Goal: Information Seeking & Learning: Learn about a topic

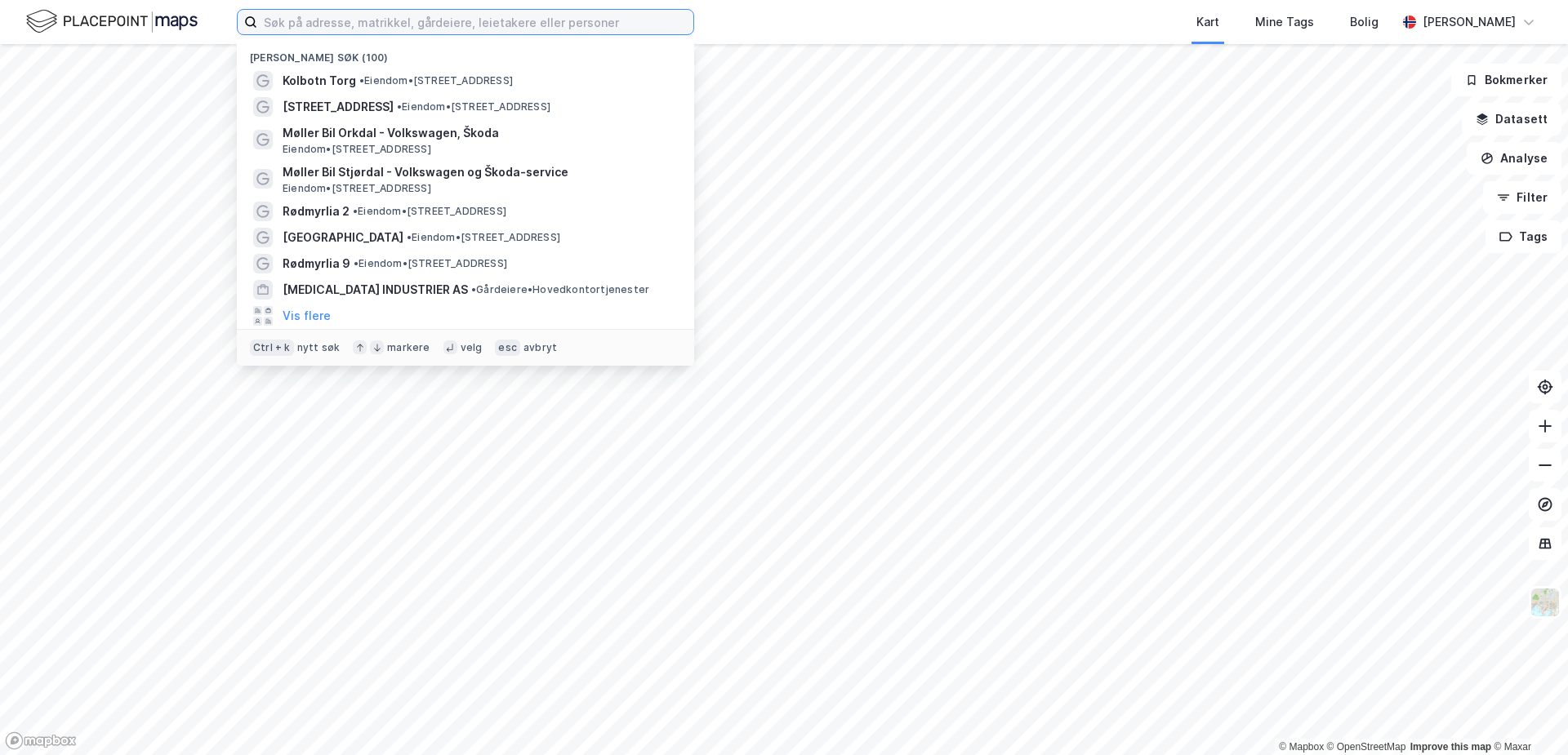
click at [305, 25] on input at bounding box center [475, 22] width 436 height 25
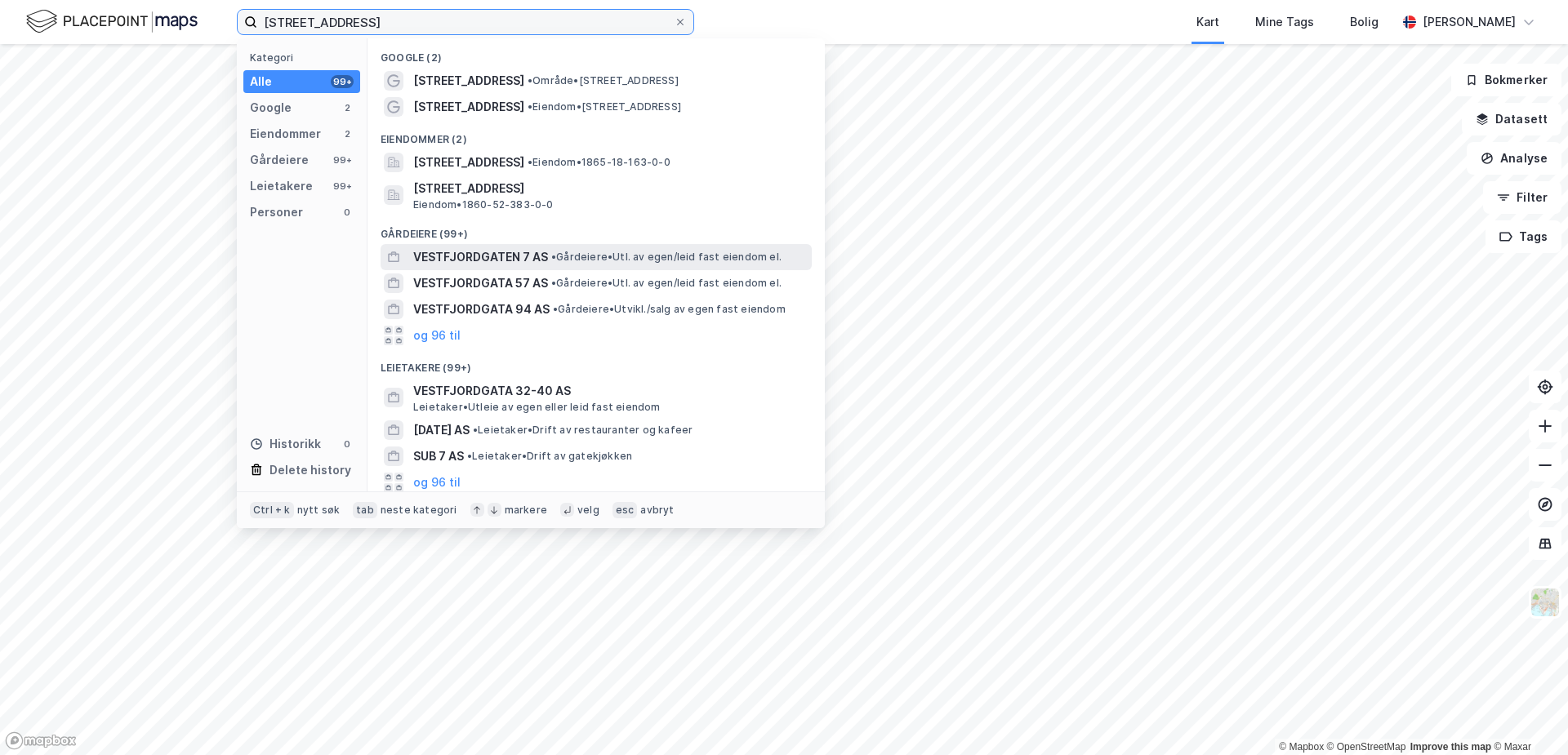
type input "vestfjordgata 7"
click at [538, 262] on span "VESTFJORDGATEN 7 AS" at bounding box center [480, 257] width 135 height 20
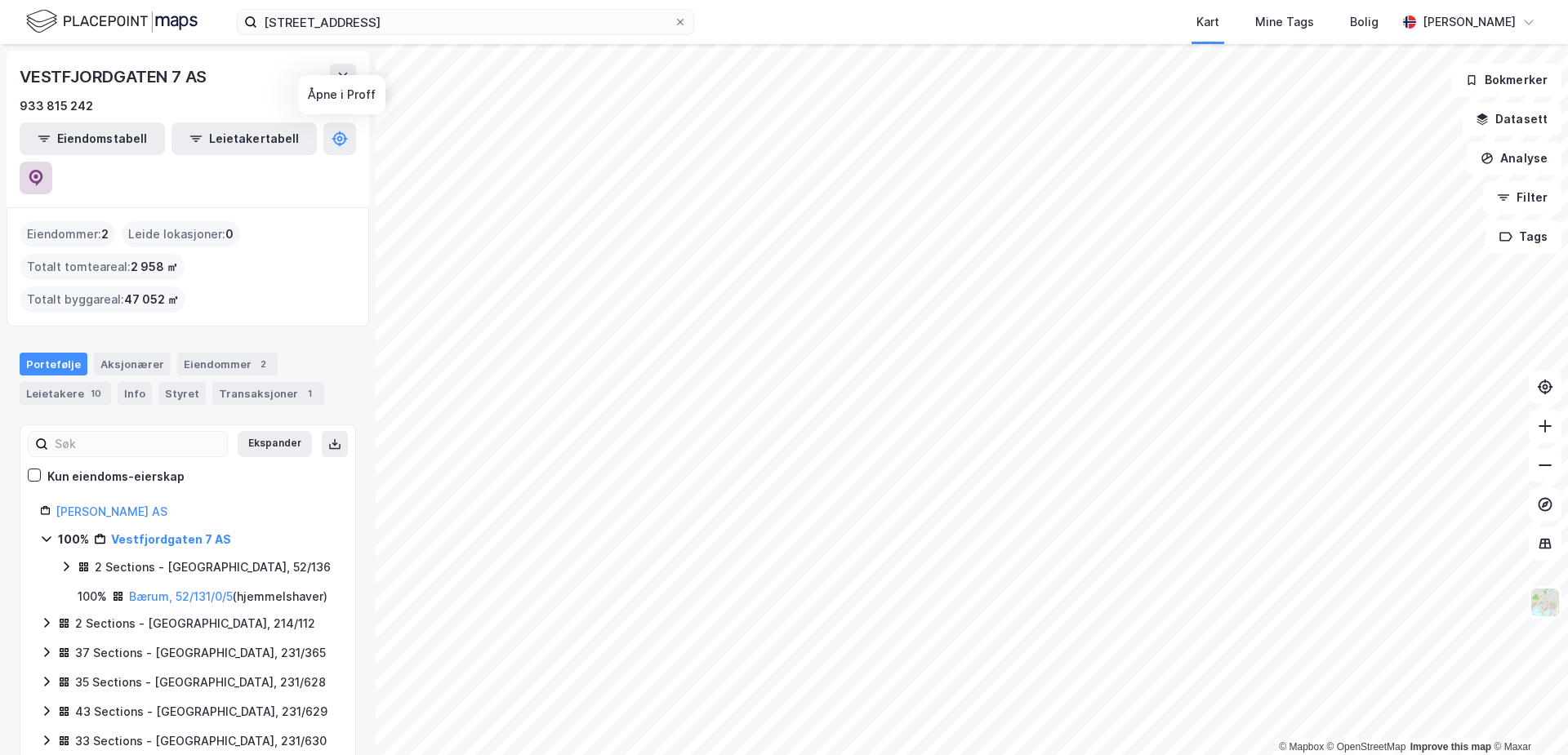
click at [44, 170] on icon at bounding box center [36, 178] width 17 height 17
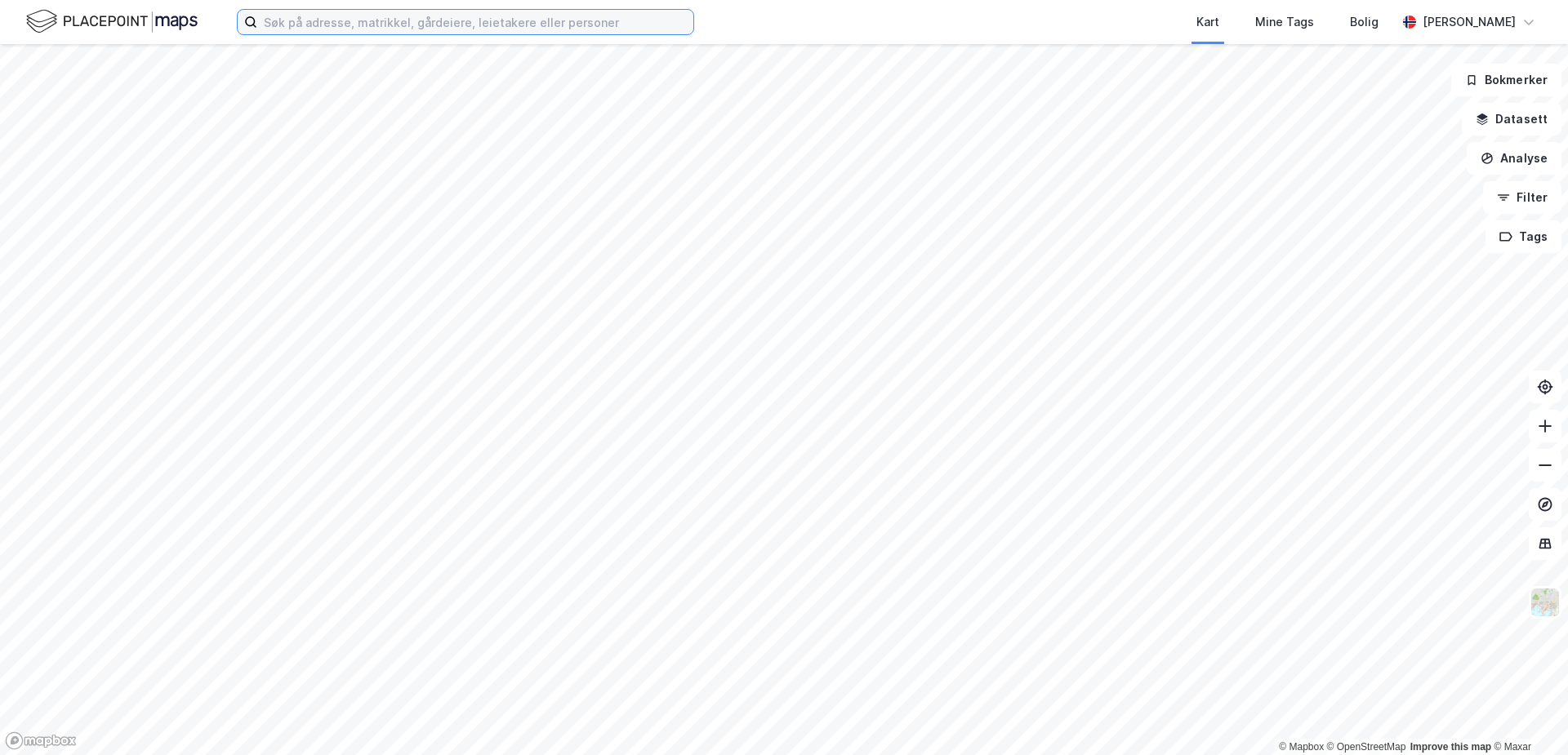
click at [315, 30] on input at bounding box center [475, 22] width 436 height 25
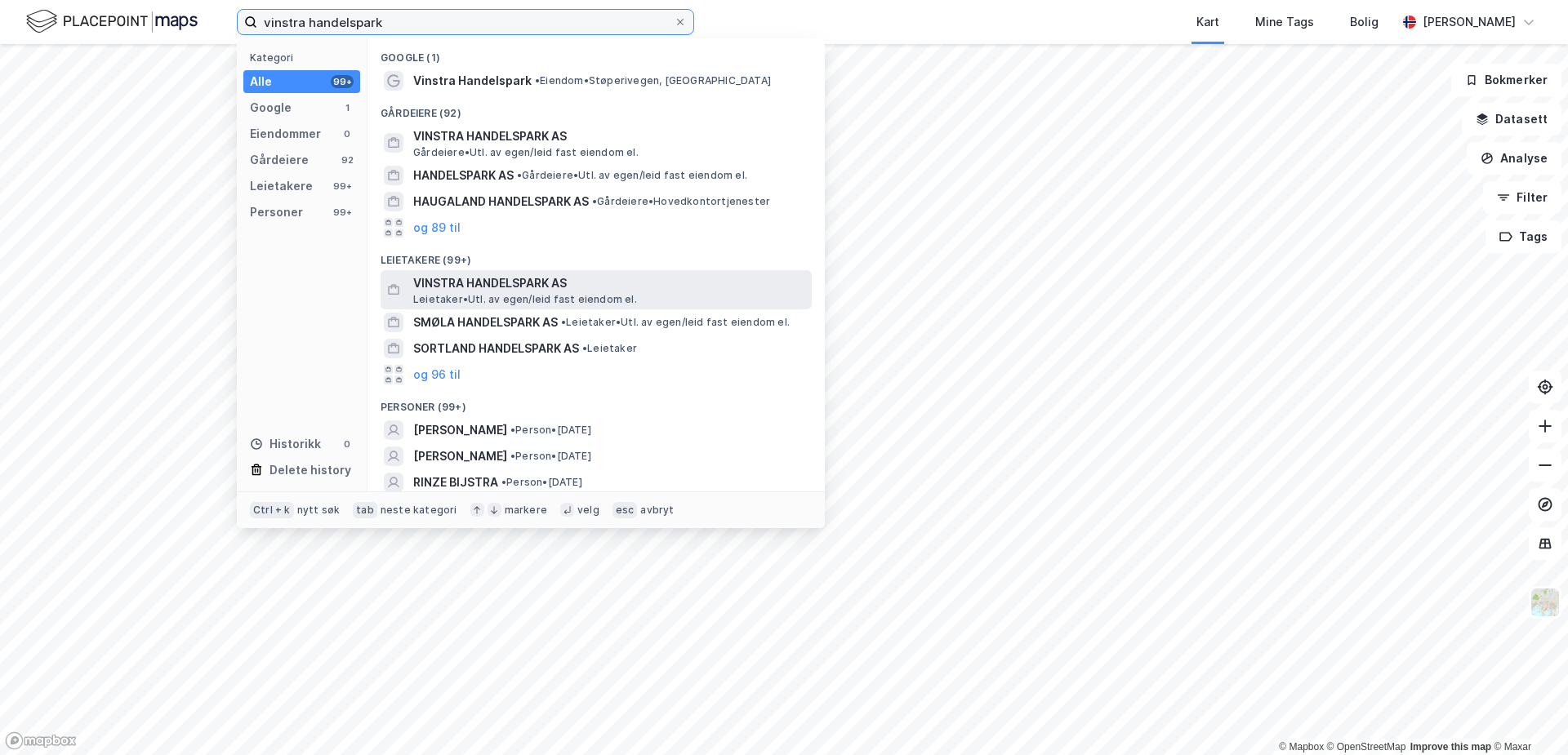
type input "vinstra handelspark"
click at [560, 297] on span "Leietaker • Utl. av egen/leid fast eiendom el." at bounding box center [525, 300] width 224 height 13
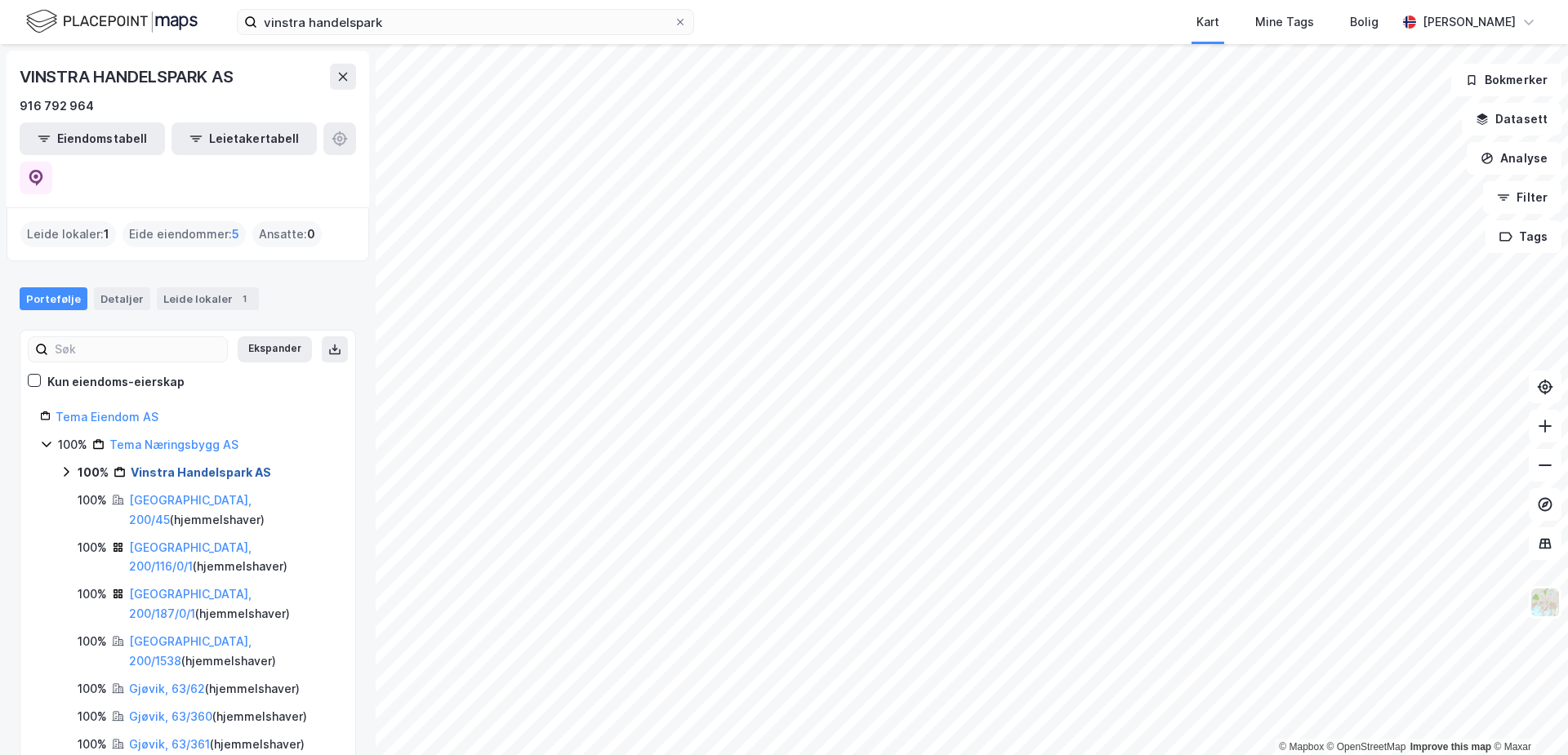
click at [176, 465] on link "Vinstra Handelspark AS" at bounding box center [201, 472] width 141 height 14
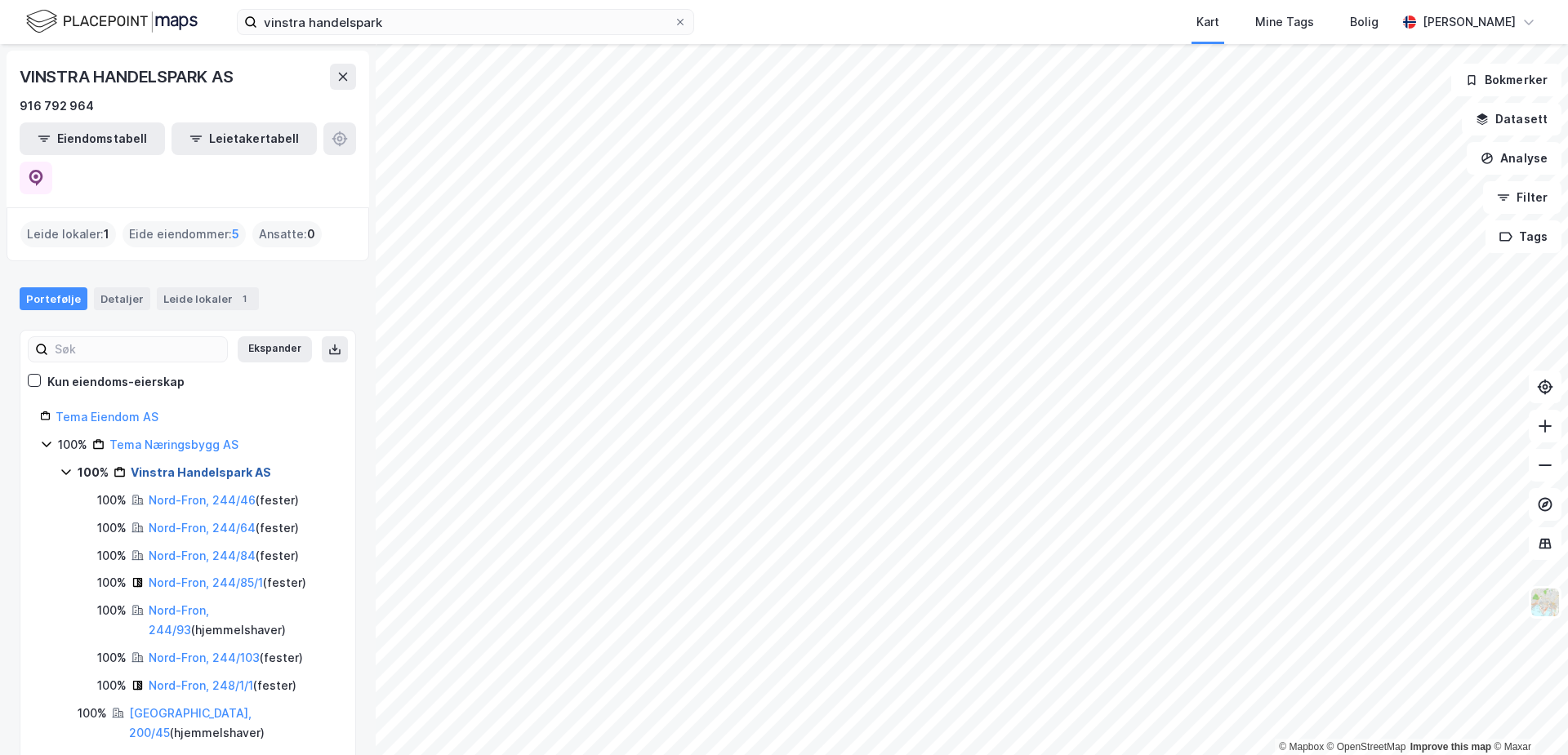
click at [177, 465] on link "Vinstra Handelspark AS" at bounding box center [201, 472] width 141 height 14
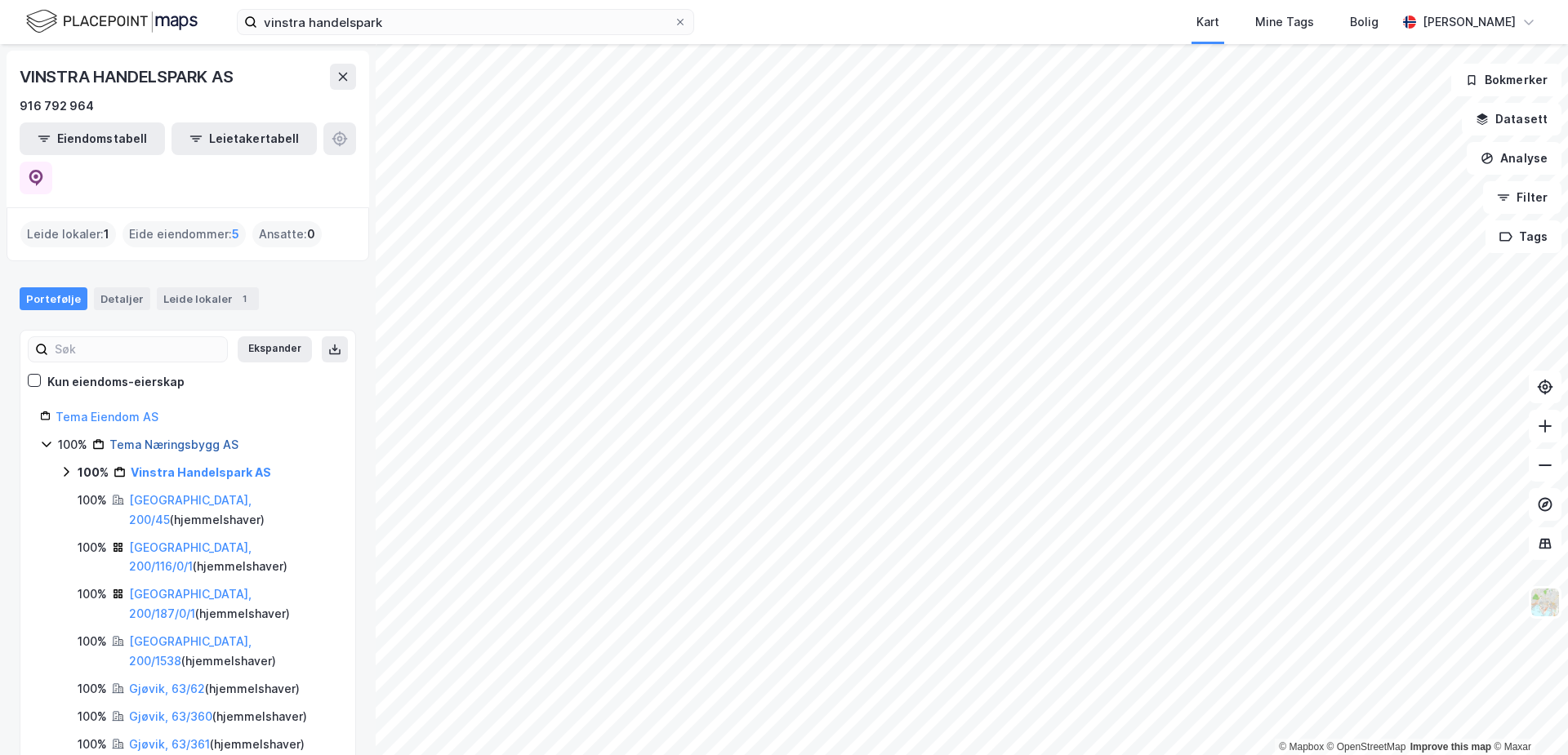
click at [175, 438] on link "Tema Næringsbygg AS" at bounding box center [174, 445] width 129 height 14
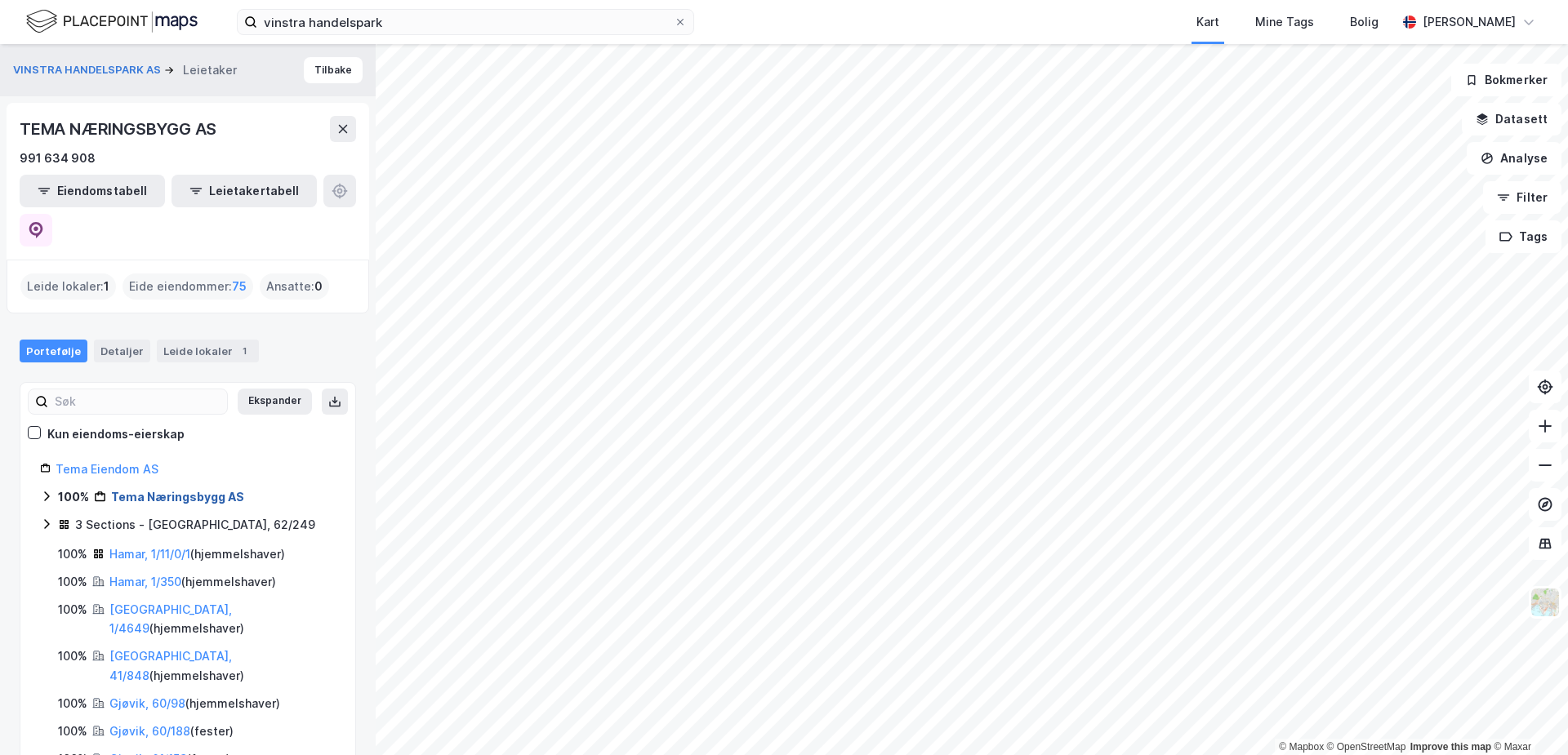
click at [210, 490] on link "Tema Næringsbygg AS" at bounding box center [177, 497] width 133 height 14
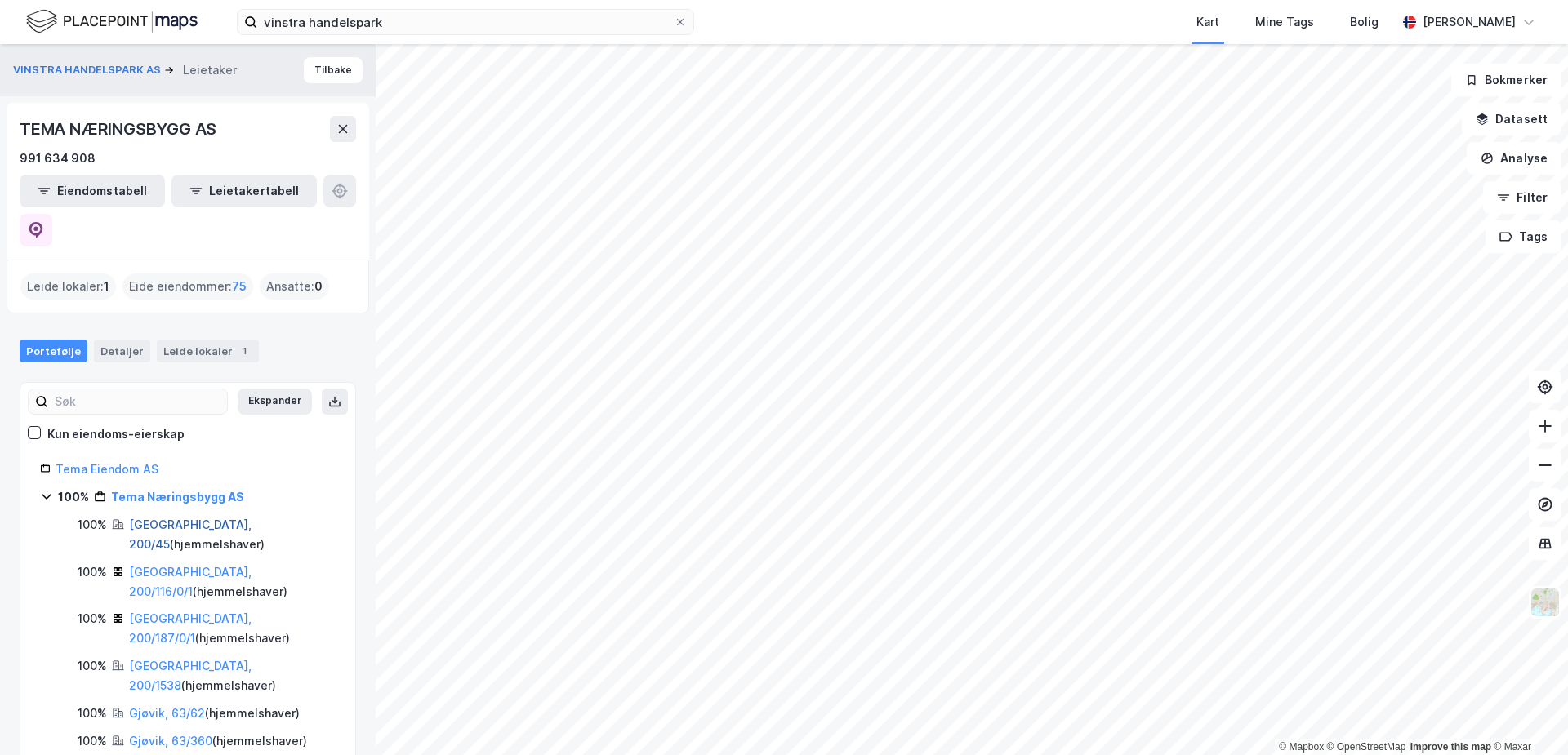
click at [197, 517] on link "[GEOGRAPHIC_DATA], 200/45" at bounding box center [190, 534] width 123 height 33
